Goal: Navigation & Orientation: Find specific page/section

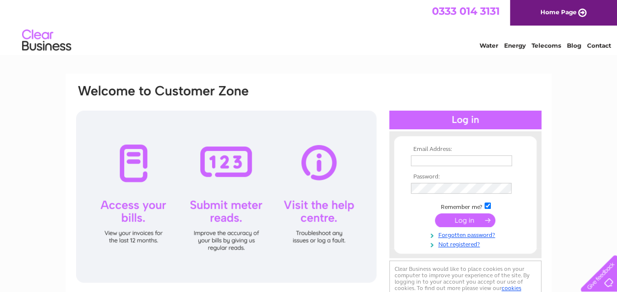
click at [445, 155] on input "text" at bounding box center [461, 160] width 101 height 11
click at [386, 57] on html "0333 014 3131 Home Page Water Energy Telecoms Blog Contact" at bounding box center [308, 28] width 617 height 57
click at [478, 162] on input "text" at bounding box center [461, 160] width 101 height 11
type input "info@blackthorntattoo.com"
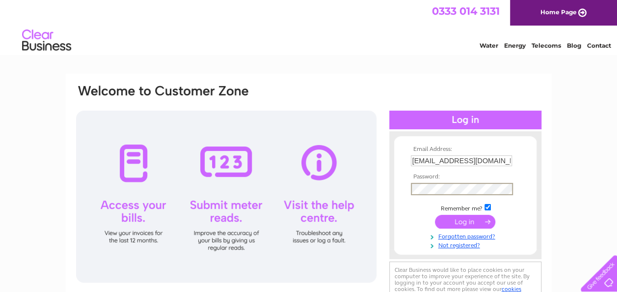
click at [435, 215] on input "submit" at bounding box center [465, 222] width 60 height 14
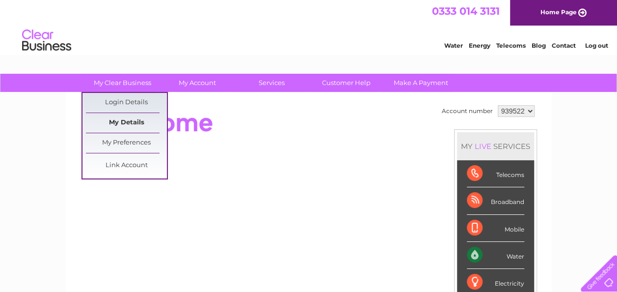
click at [137, 118] on link "My Details" at bounding box center [126, 123] width 81 height 20
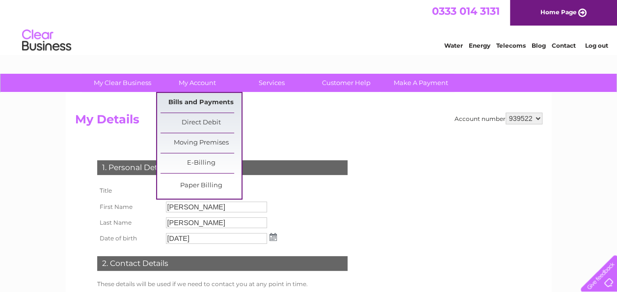
click at [200, 100] on link "Bills and Payments" at bounding box center [201, 103] width 81 height 20
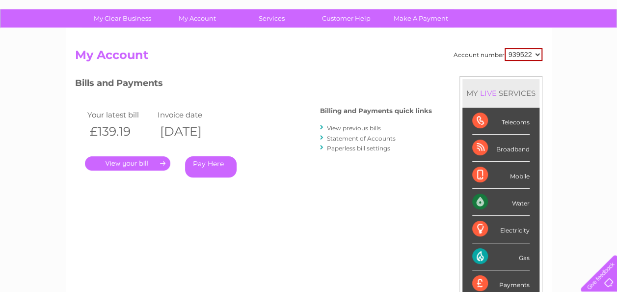
scroll to position [60, 0]
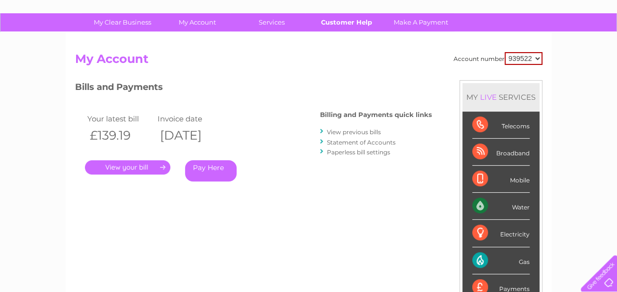
click at [363, 20] on link "Customer Help" at bounding box center [346, 22] width 81 height 18
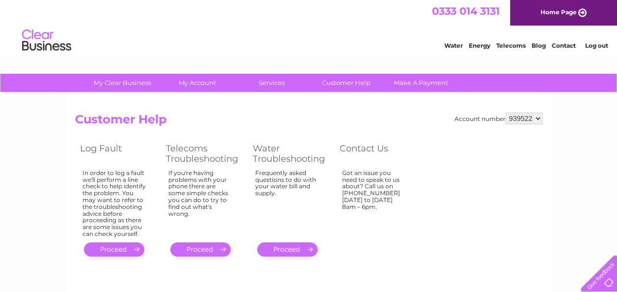
click at [561, 47] on link "Contact" at bounding box center [564, 45] width 24 height 7
